Goal: Information Seeking & Learning: Compare options

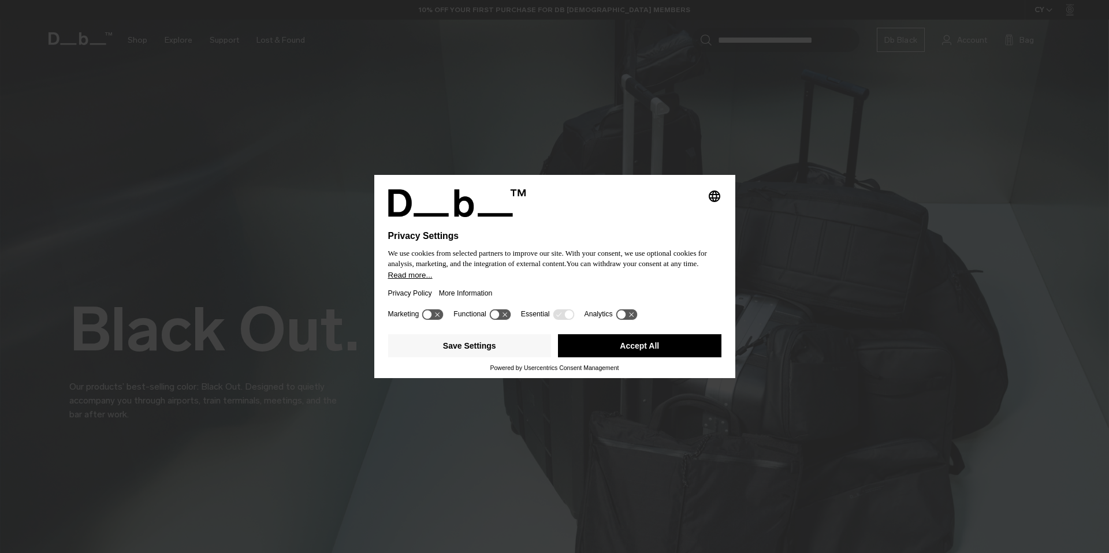
click at [610, 346] on button "Accept All" at bounding box center [639, 346] width 163 height 23
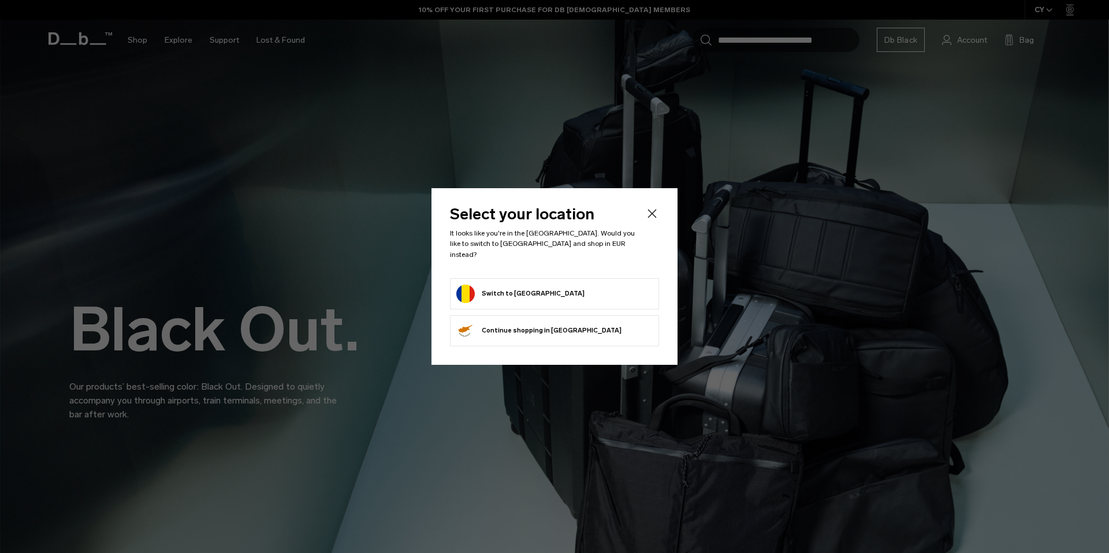
click at [550, 286] on form "Switch to Romania" at bounding box center [554, 294] width 196 height 18
click at [494, 288] on button "Switch to Romania" at bounding box center [520, 294] width 128 height 18
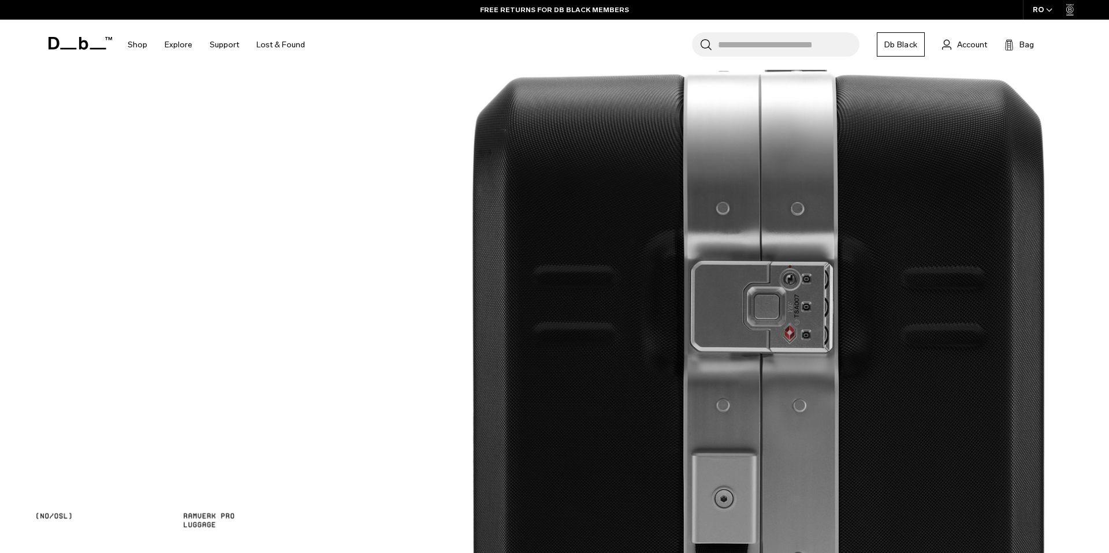
scroll to position [2398, 0]
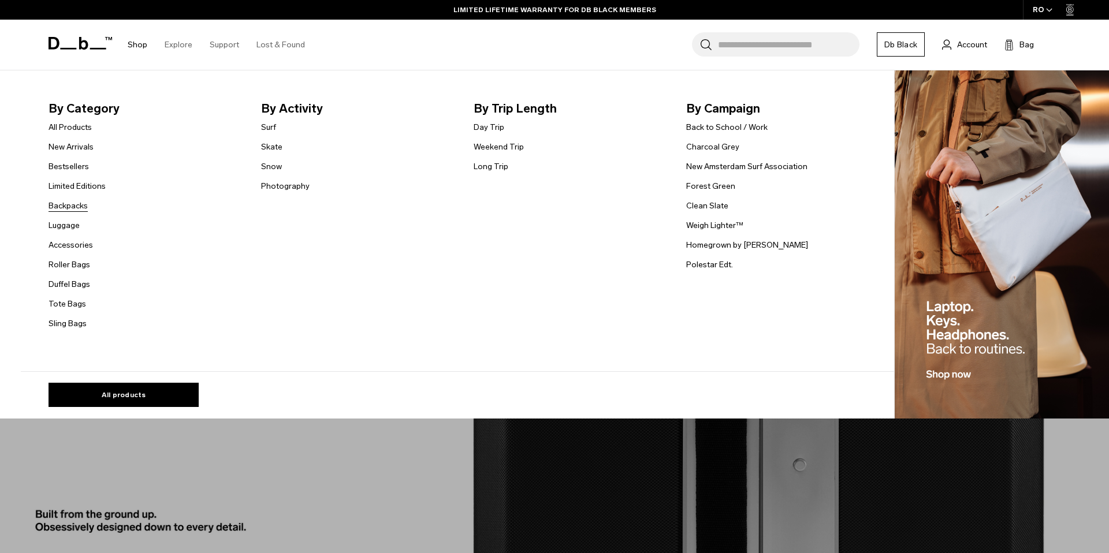
click at [77, 209] on link "Backpacks" at bounding box center [68, 206] width 39 height 12
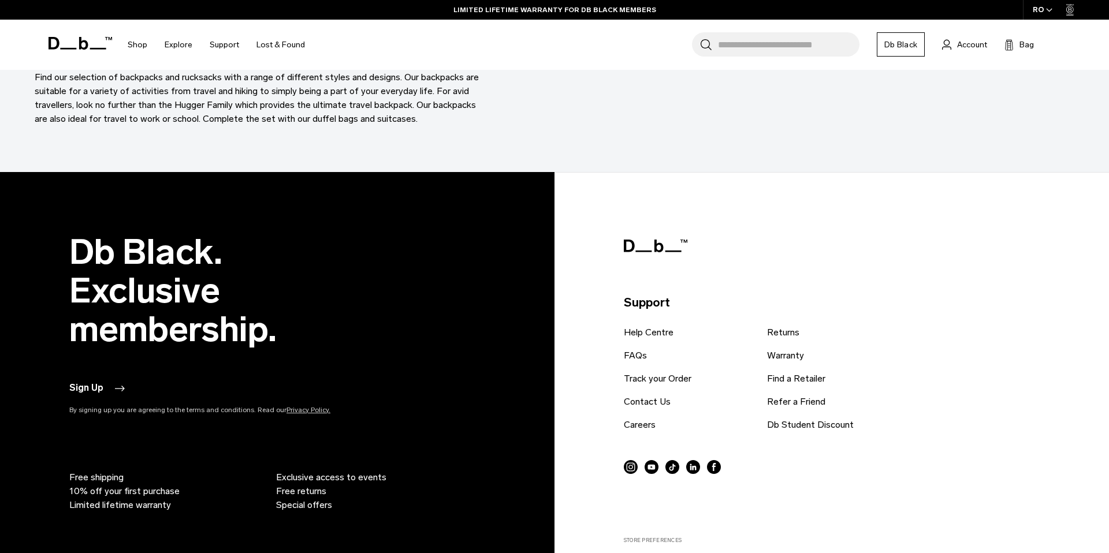
scroll to position [4014, 0]
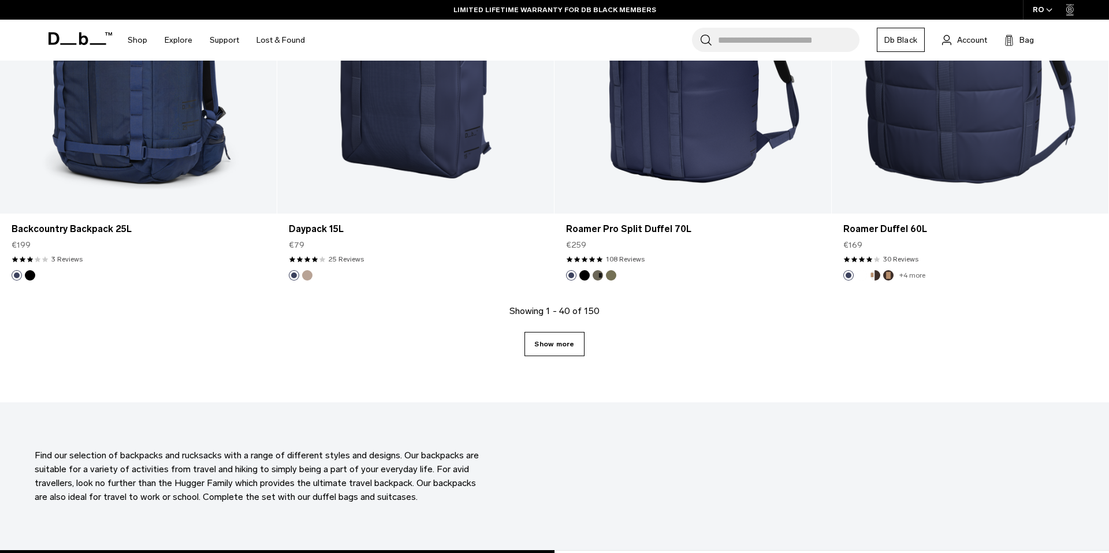
click at [549, 355] on link "Show more" at bounding box center [555, 344] width 60 height 24
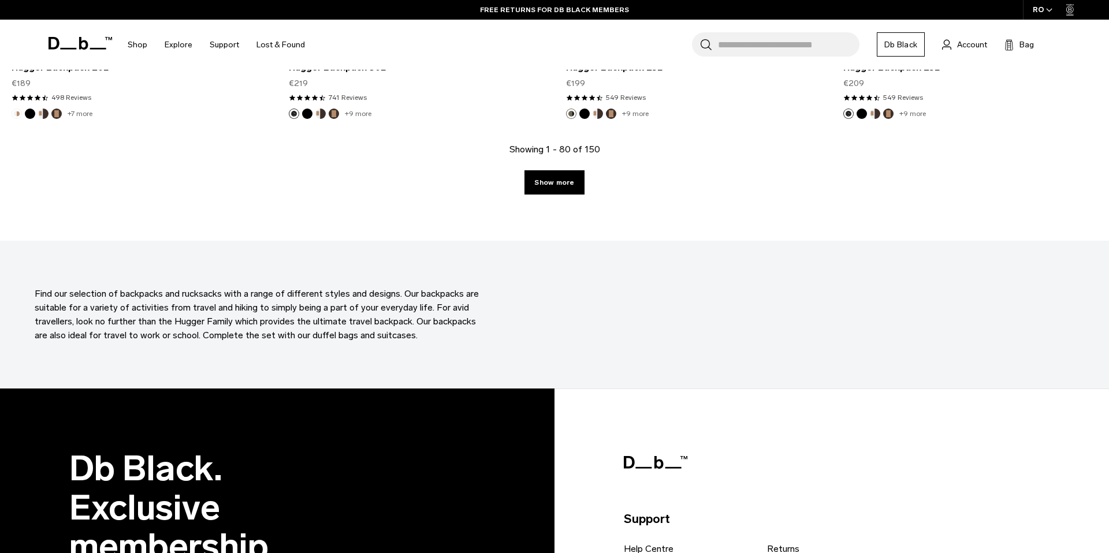
scroll to position [8159, 0]
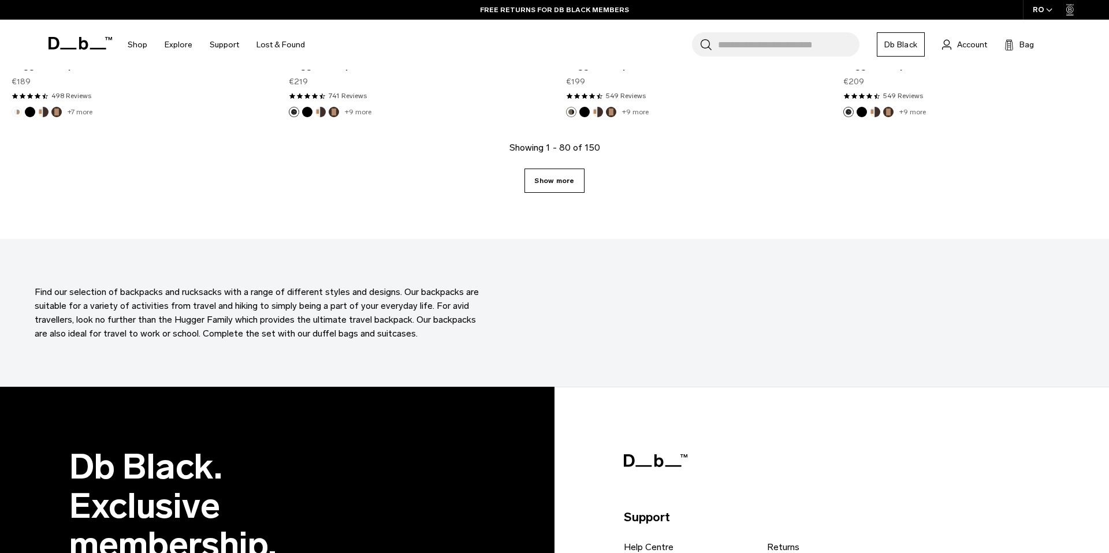
click at [572, 170] on link "Show more" at bounding box center [555, 181] width 60 height 24
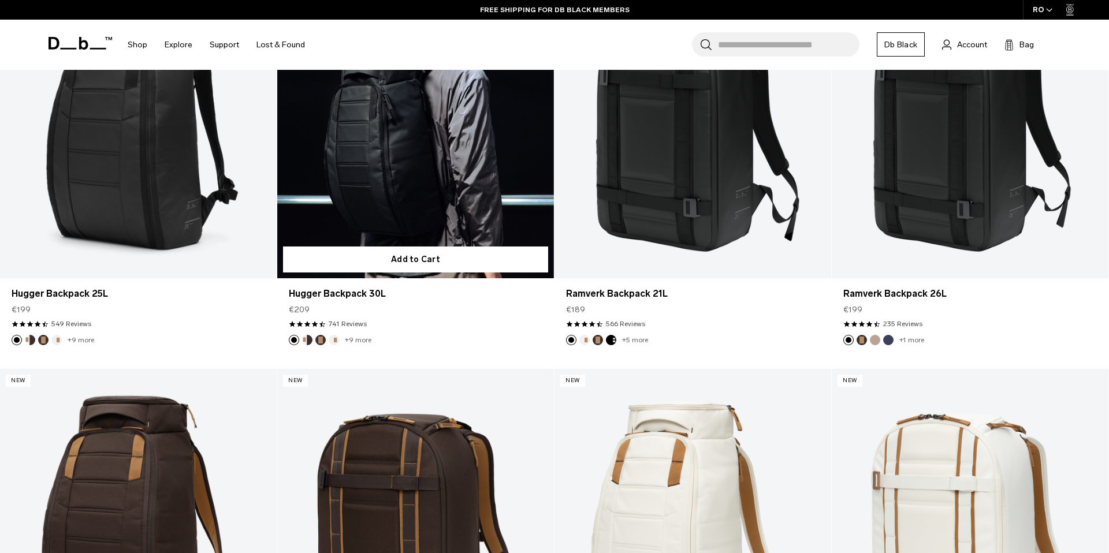
scroll to position [396, 0]
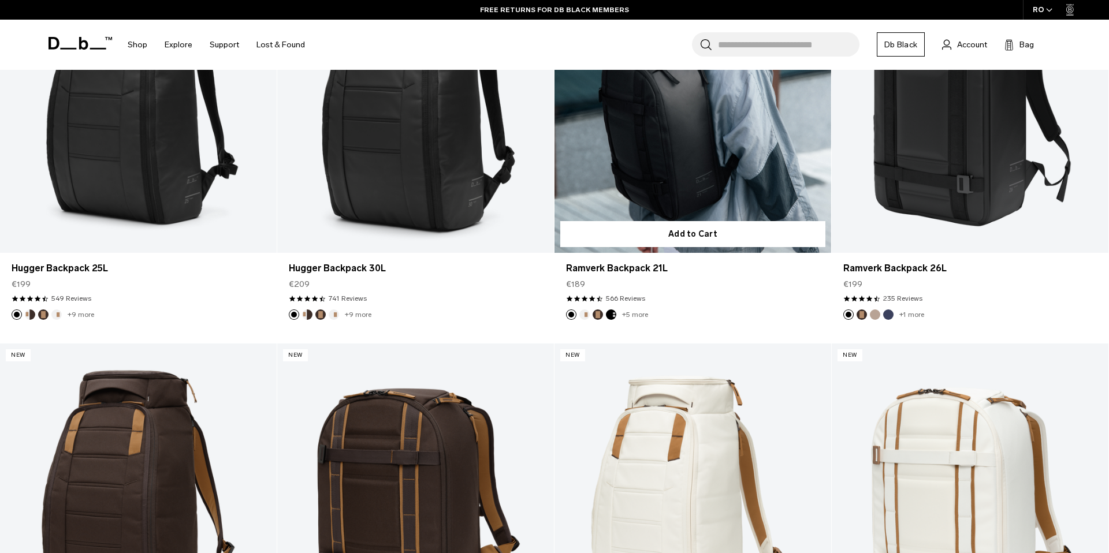
click at [722, 130] on link "Ramverk Backpack 21L" at bounding box center [693, 99] width 277 height 307
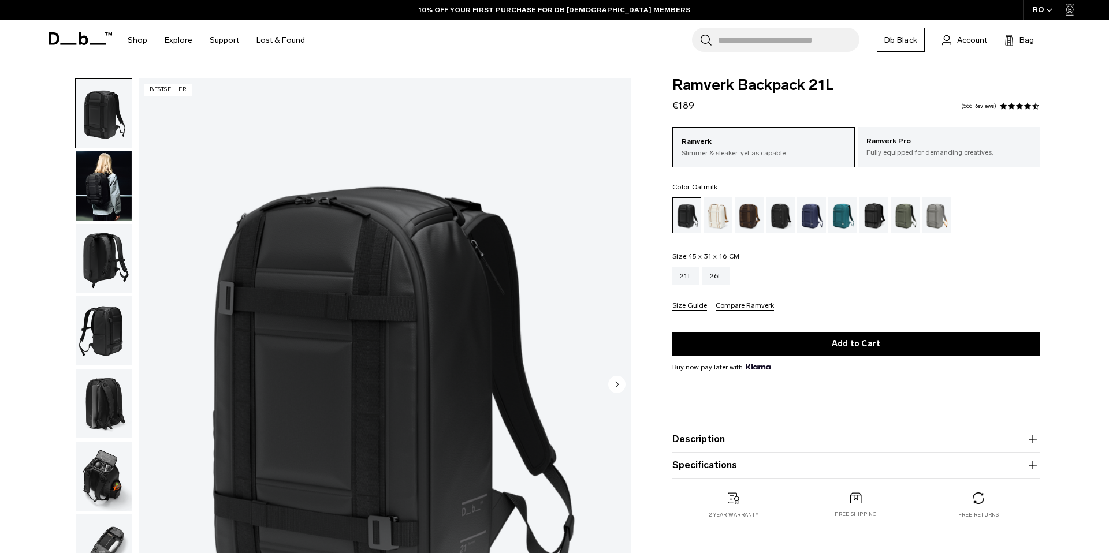
click at [723, 209] on div "Oatmilk" at bounding box center [718, 216] width 29 height 36
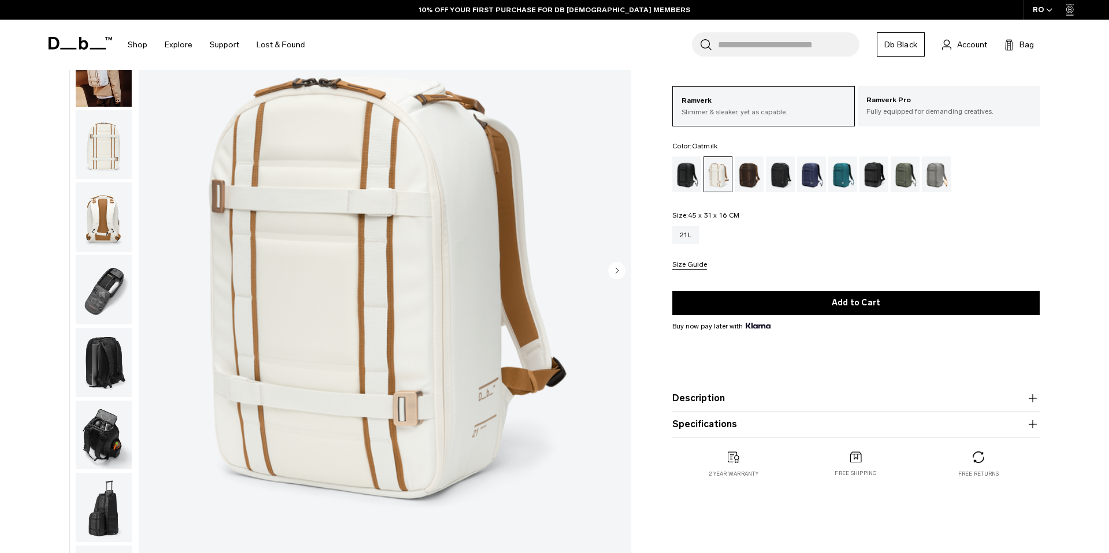
scroll to position [144, 0]
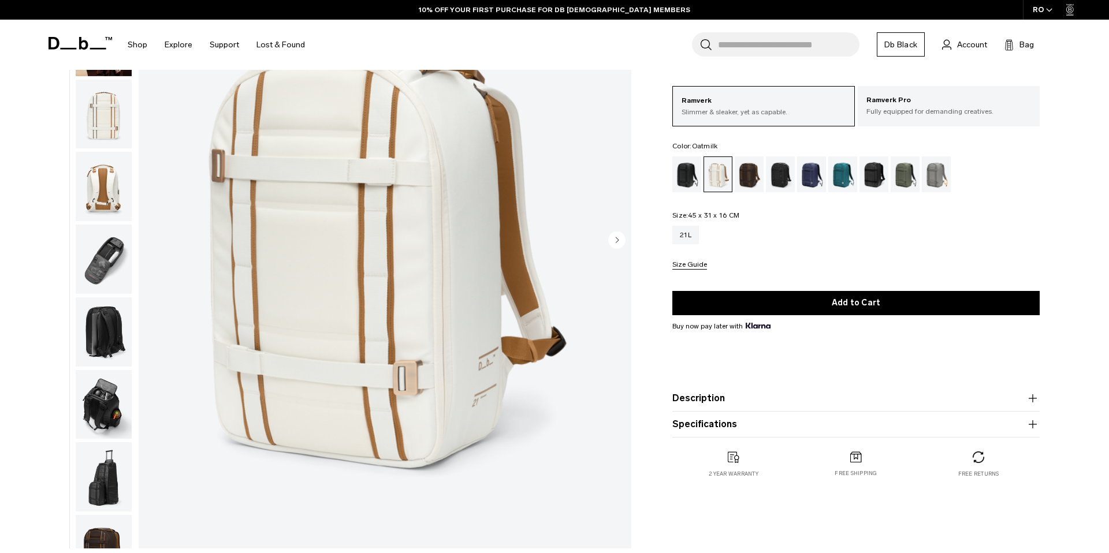
click at [106, 188] on img "button" at bounding box center [104, 186] width 56 height 69
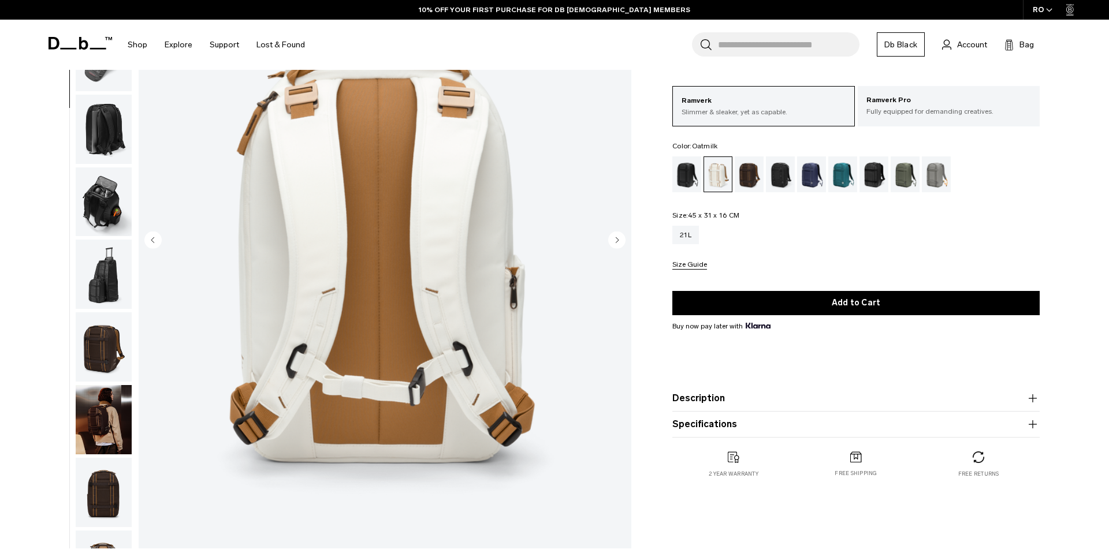
scroll to position [218, 0]
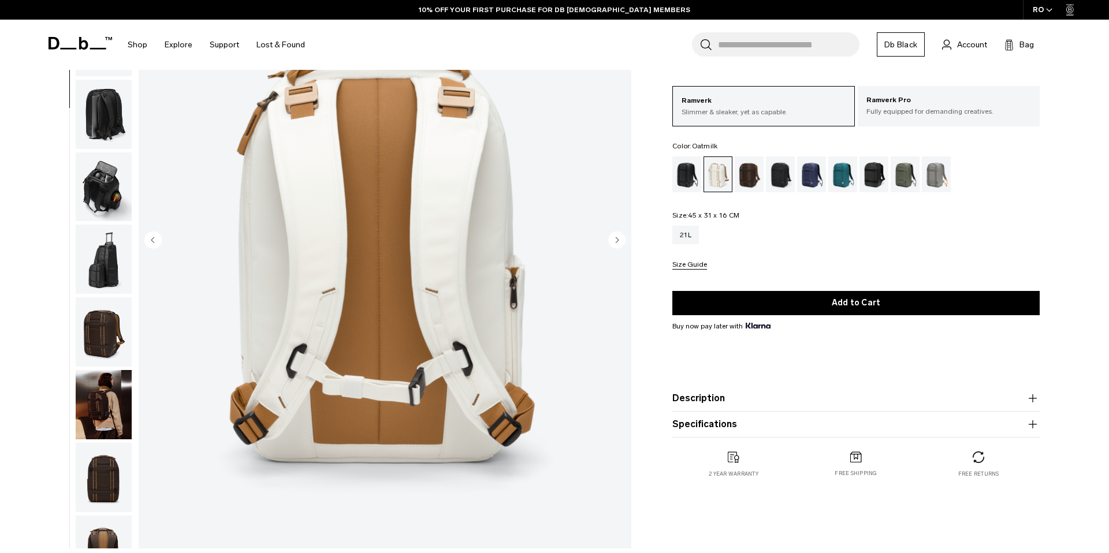
click at [98, 312] on img "button" at bounding box center [104, 332] width 56 height 69
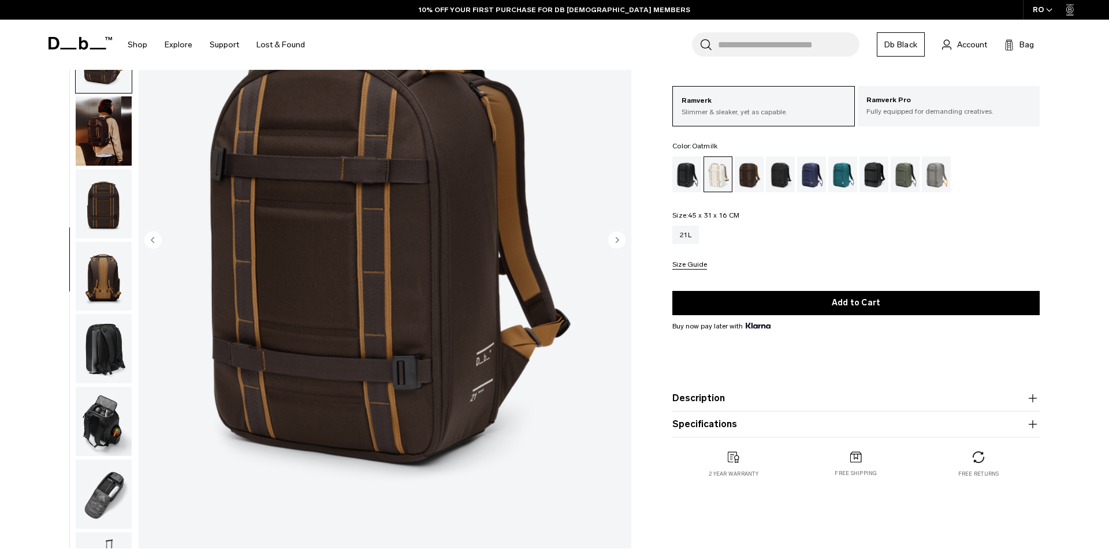
scroll to position [545, 0]
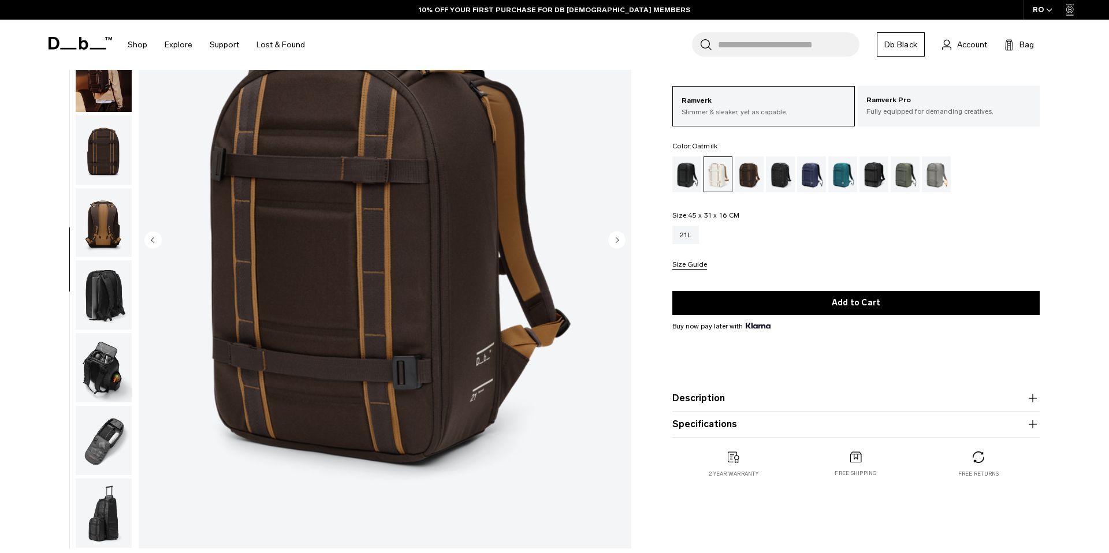
click at [107, 225] on img "button" at bounding box center [104, 222] width 56 height 69
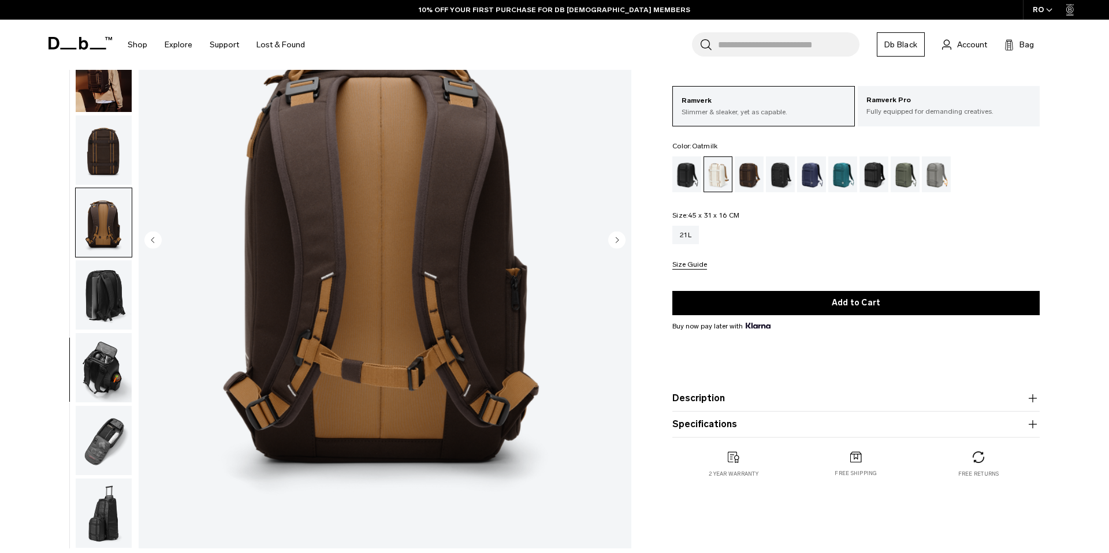
click at [112, 159] on img "button" at bounding box center [104, 150] width 56 height 69
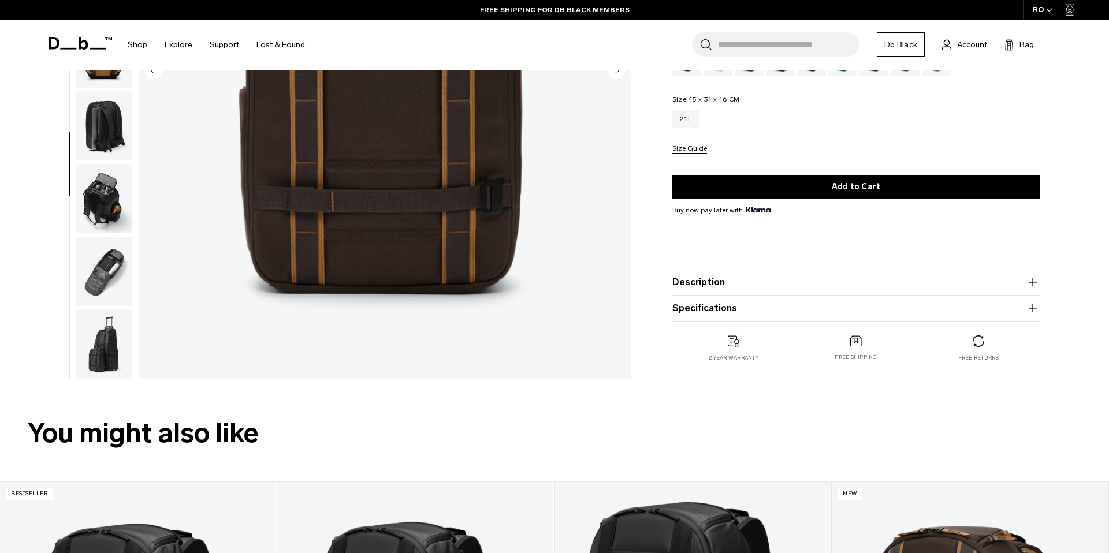
scroll to position [326, 0]
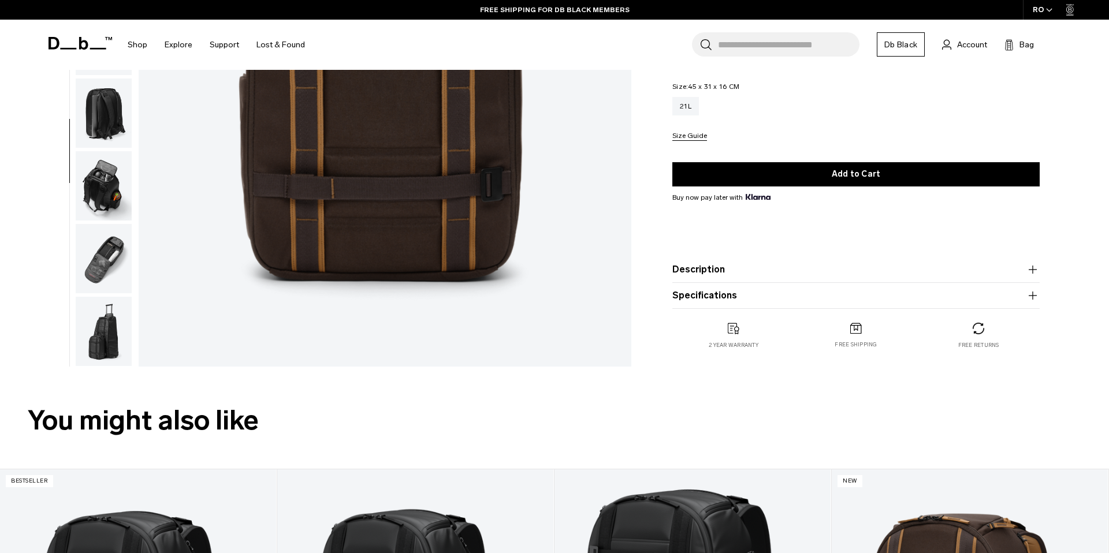
click at [112, 184] on img "button" at bounding box center [104, 185] width 56 height 69
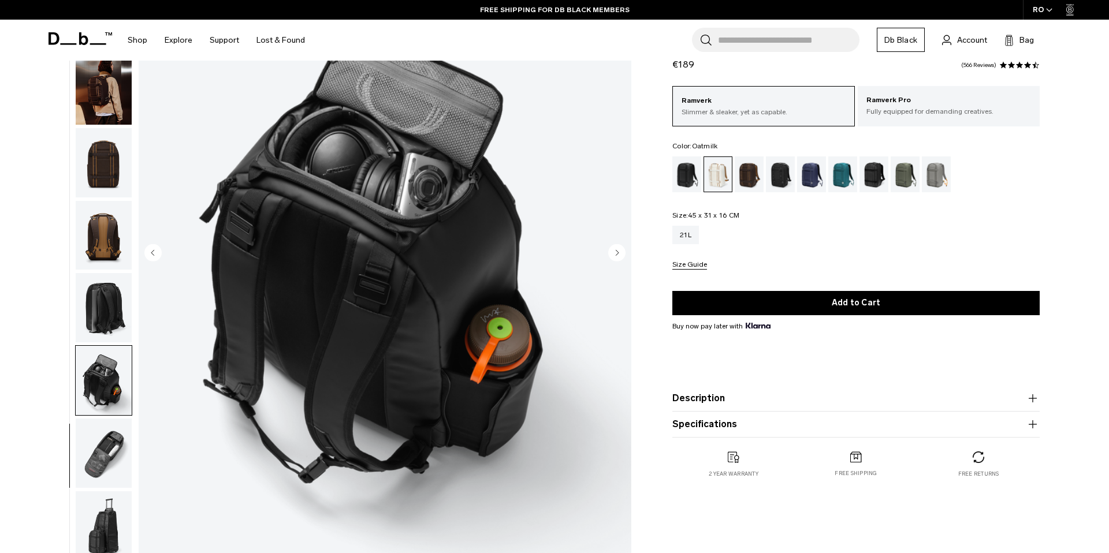
scroll to position [124, 0]
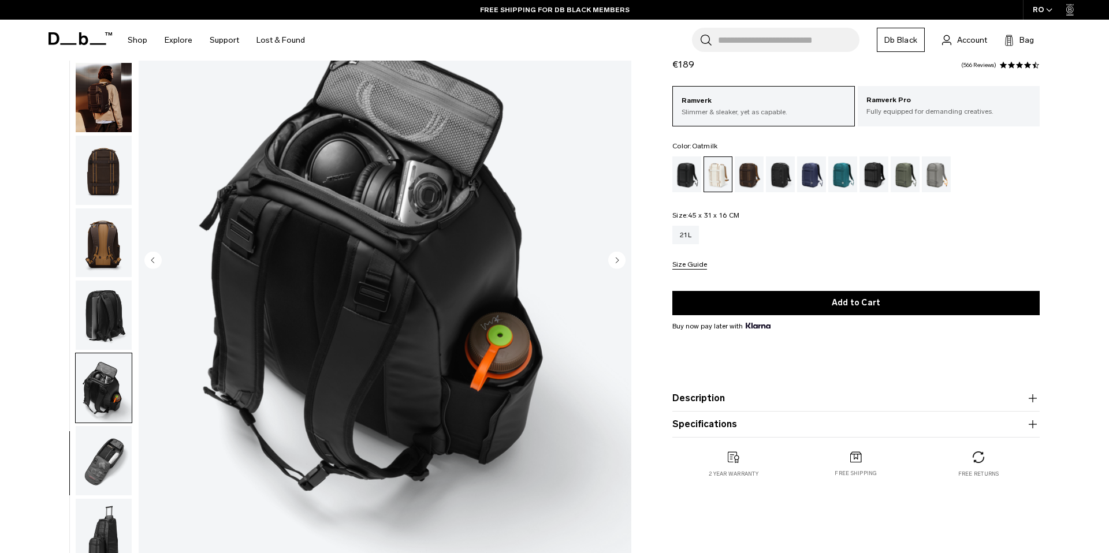
click at [110, 443] on img "button" at bounding box center [104, 460] width 56 height 69
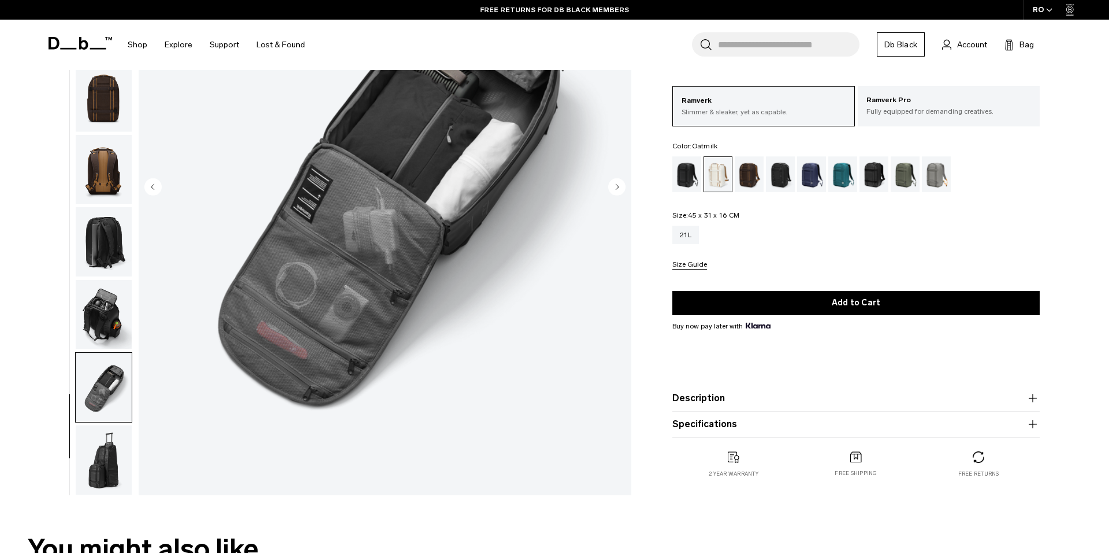
scroll to position [200, 0]
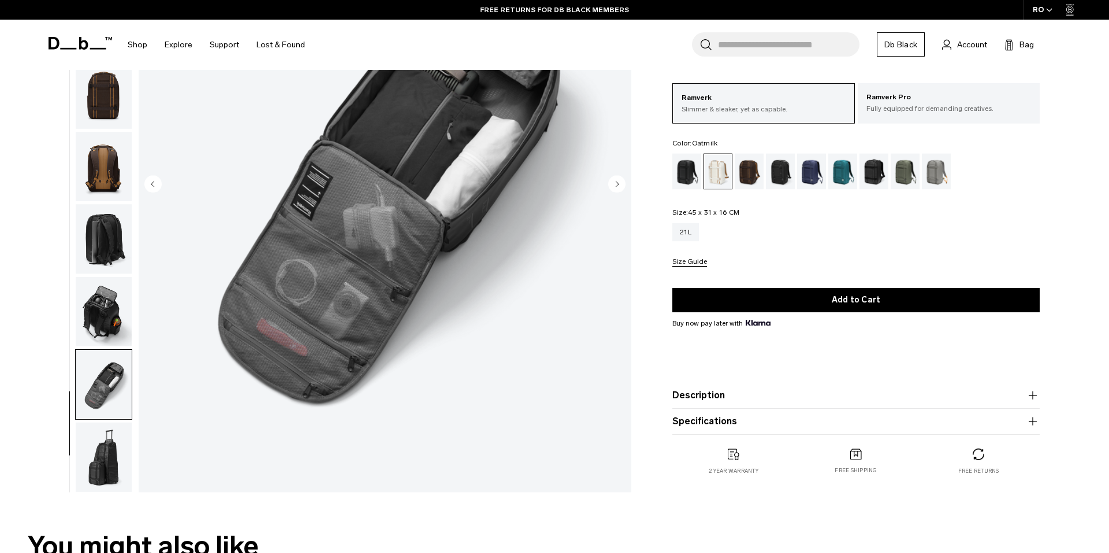
click at [100, 482] on img "button" at bounding box center [104, 457] width 56 height 69
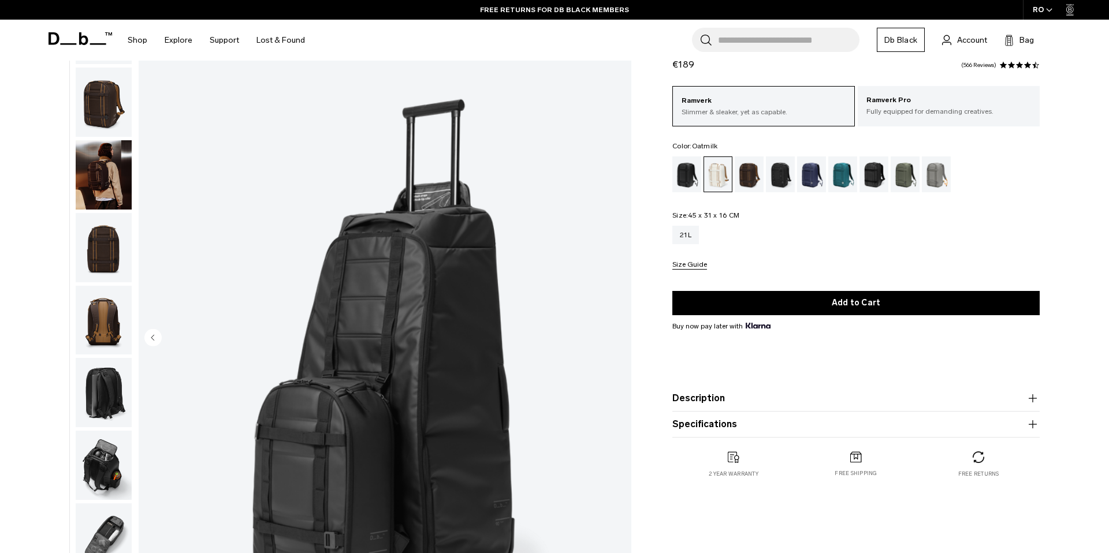
scroll to position [0, 0]
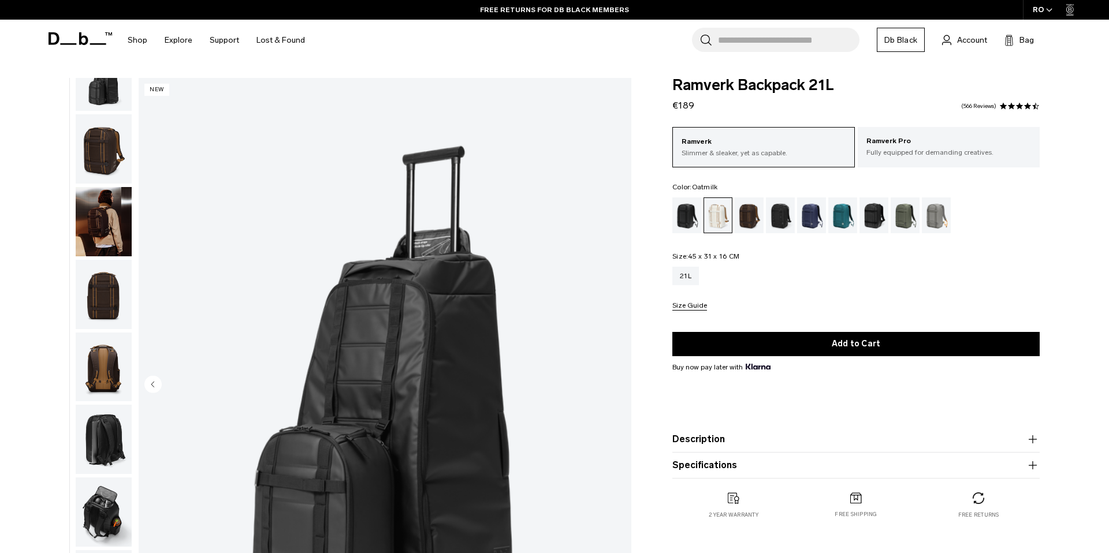
click at [105, 139] on img "button" at bounding box center [104, 148] width 56 height 69
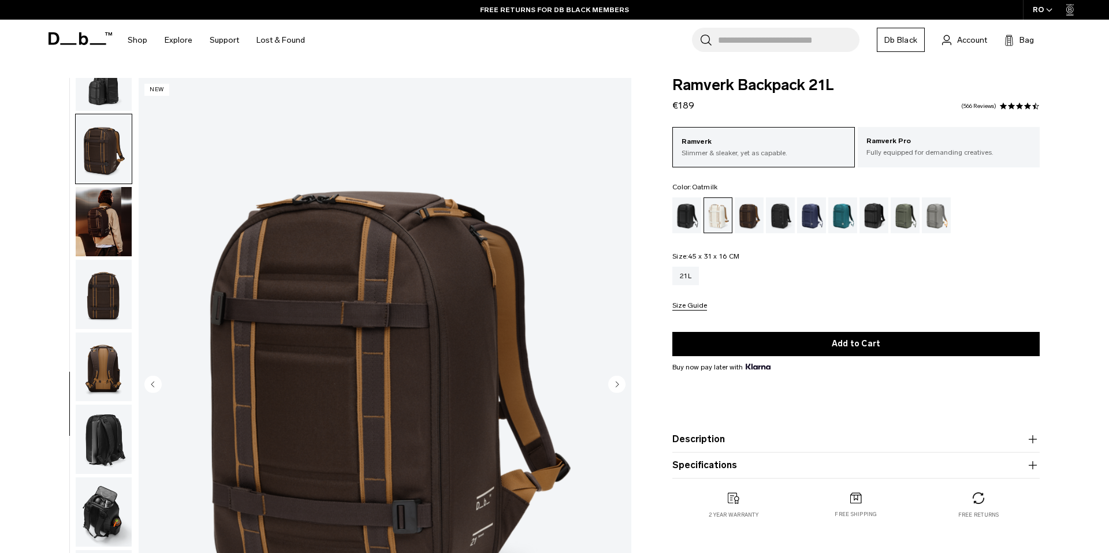
click at [121, 81] on img "button" at bounding box center [104, 76] width 56 height 69
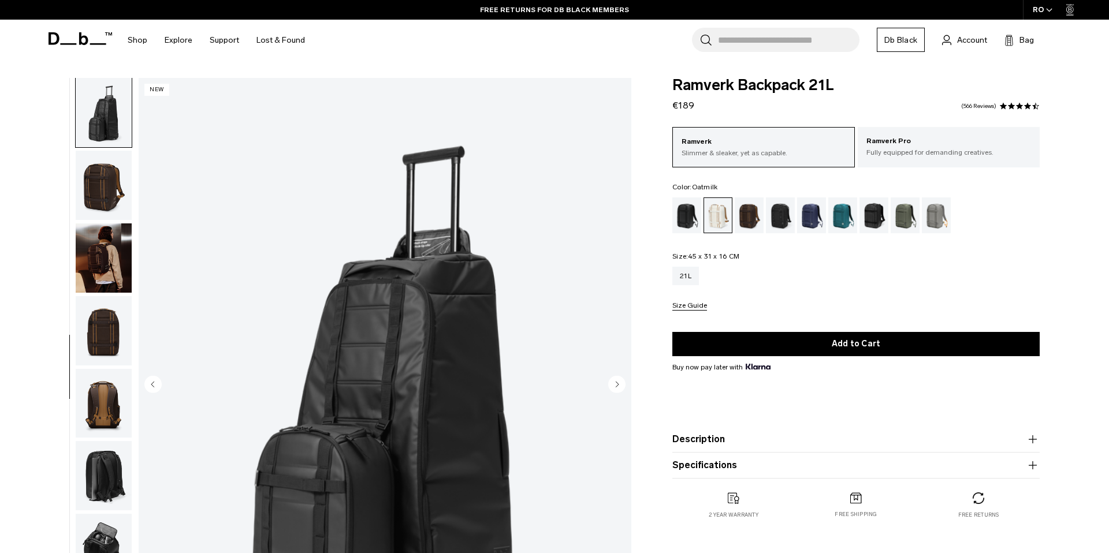
scroll to position [508, 0]
click at [689, 208] on div "Black Out" at bounding box center [686, 216] width 29 height 36
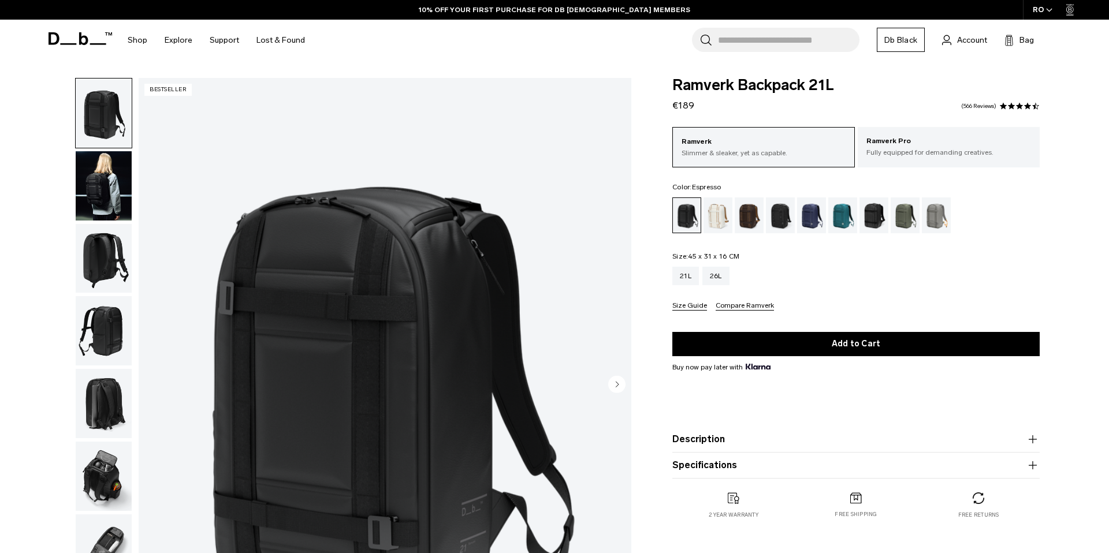
click at [741, 214] on div "Espresso" at bounding box center [749, 216] width 29 height 36
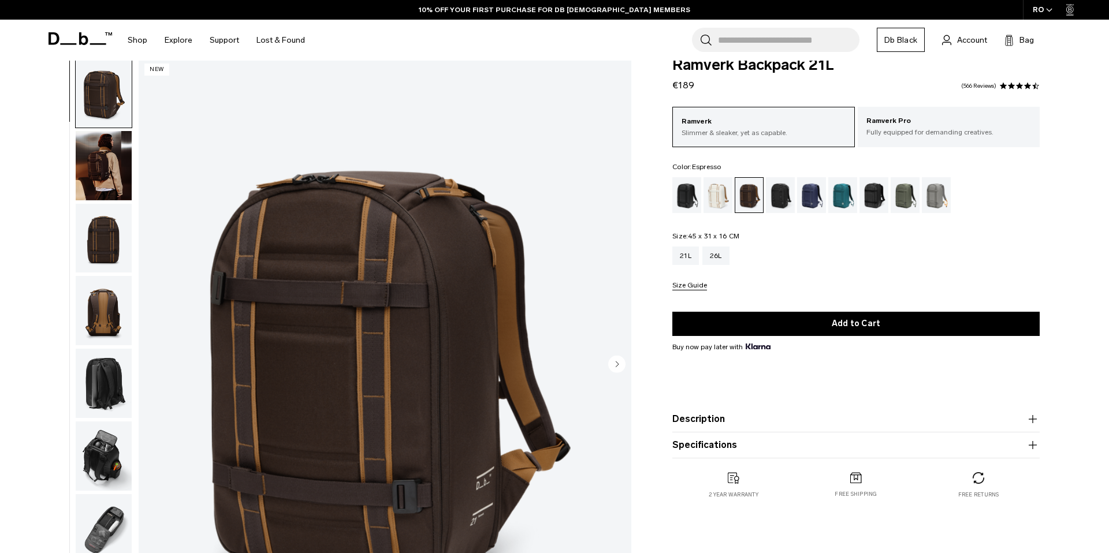
scroll to position [1, 0]
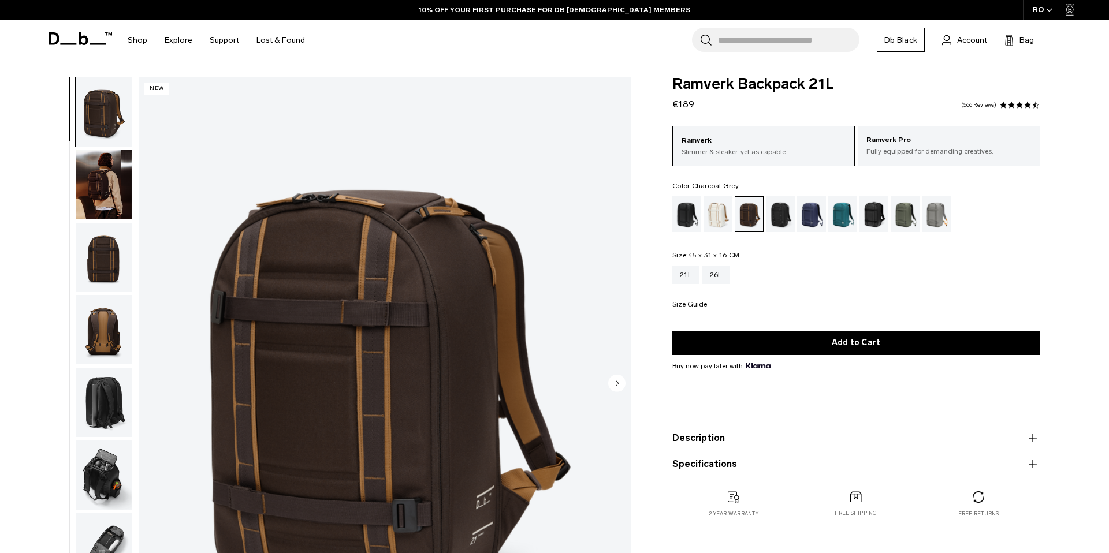
click at [786, 215] on div "Charcoal Grey" at bounding box center [780, 214] width 29 height 36
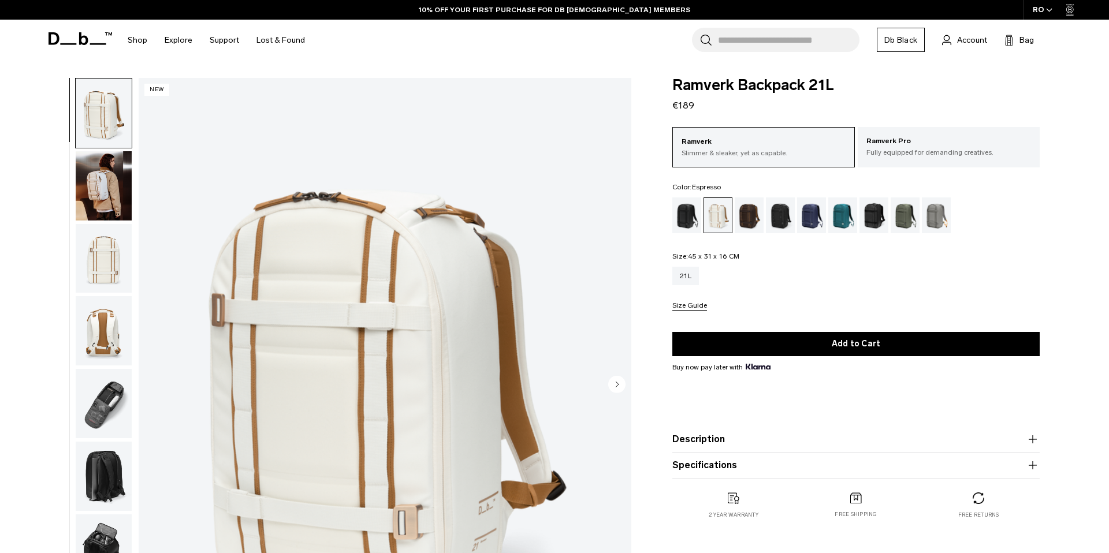
click at [754, 210] on div "Espresso" at bounding box center [749, 216] width 29 height 36
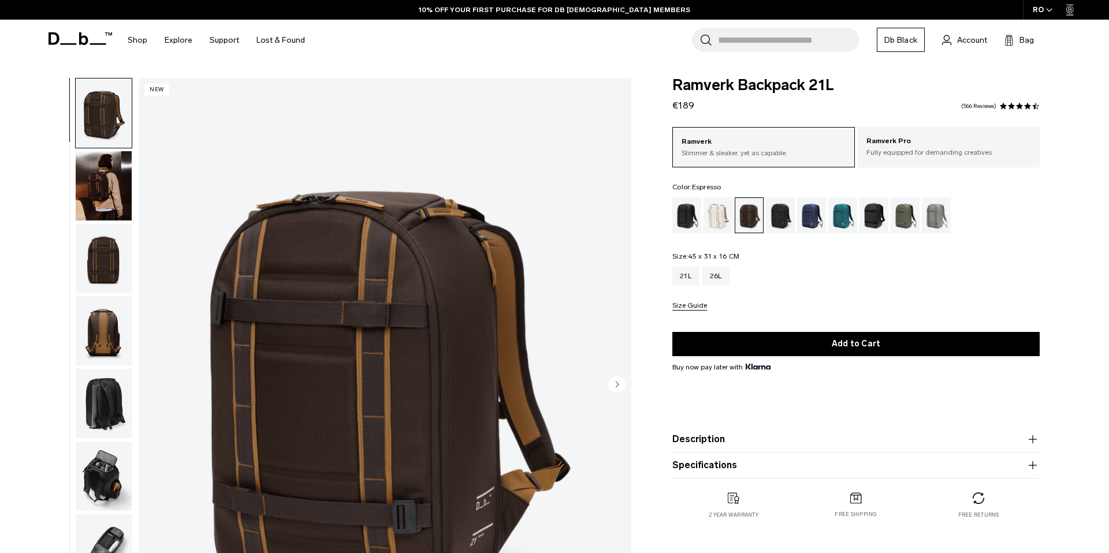
click at [418, 101] on img "1 / 16" at bounding box center [385, 385] width 493 height 615
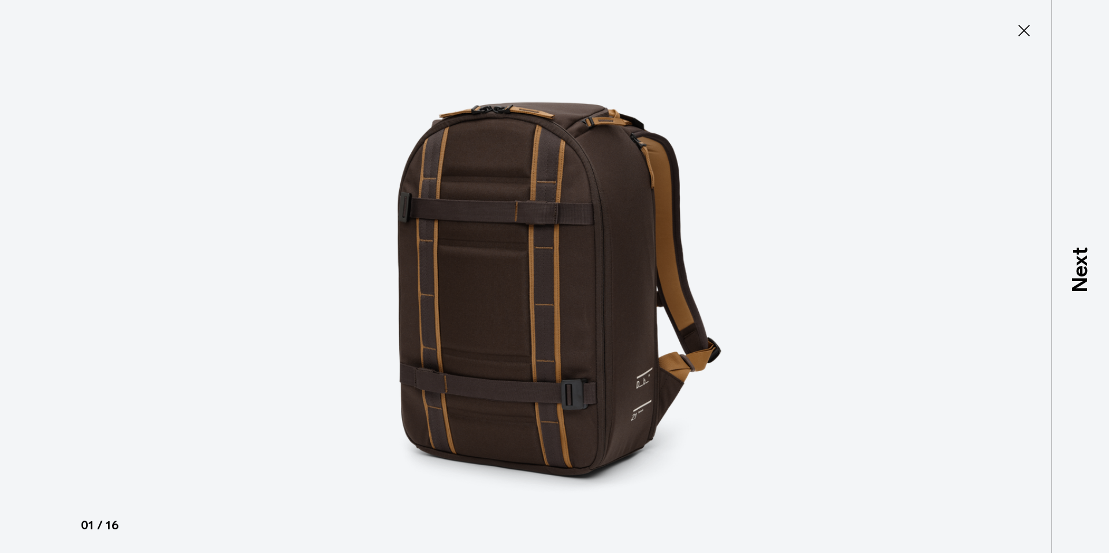
click at [1031, 29] on icon at bounding box center [1024, 30] width 18 height 18
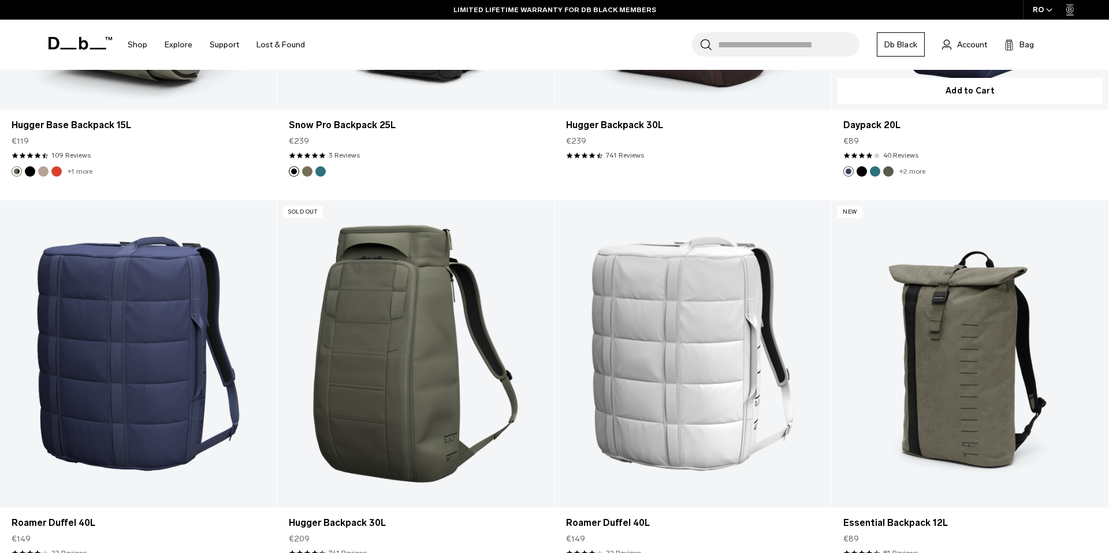
scroll to position [3001, 0]
